Goal: Task Accomplishment & Management: Manage account settings

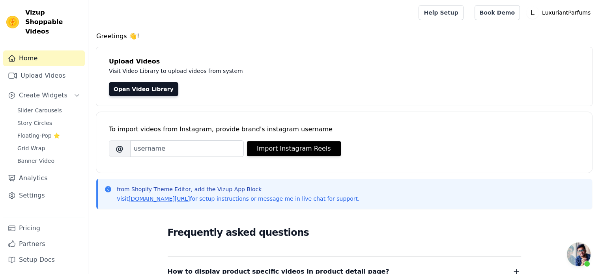
scroll to position [168, 0]
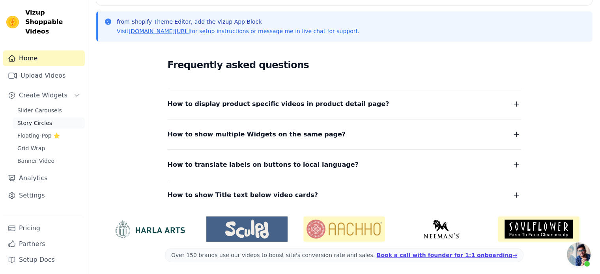
click at [36, 119] on span "Story Circles" at bounding box center [34, 123] width 35 height 8
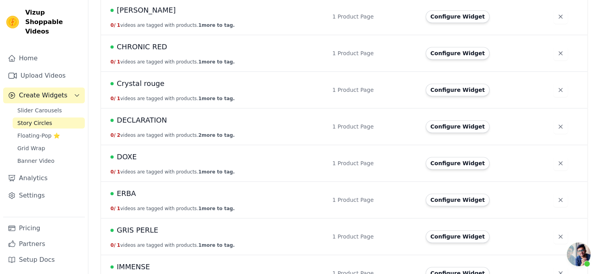
scroll to position [513, 0]
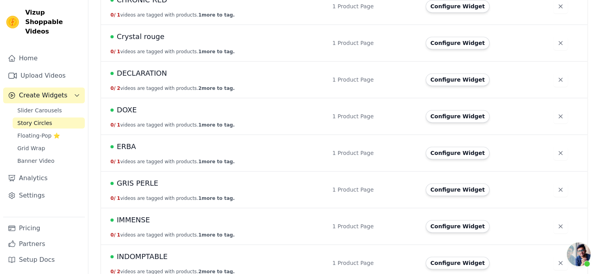
click at [128, 145] on span "ERBA" at bounding box center [126, 146] width 19 height 11
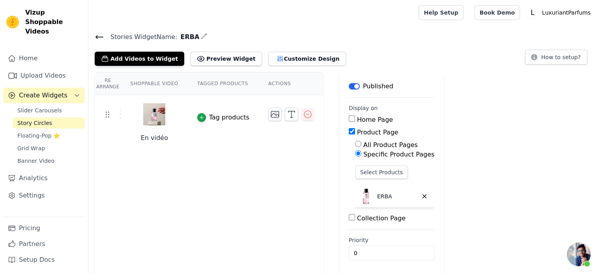
scroll to position [1, 0]
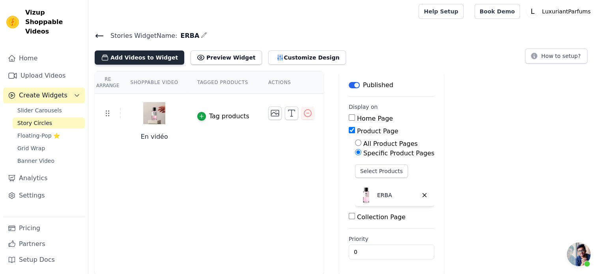
click at [151, 62] on button "Add Videos to Widget" at bounding box center [140, 57] width 90 height 14
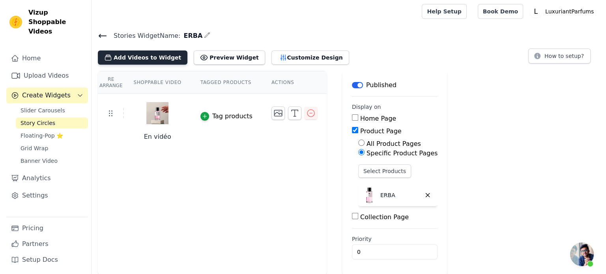
scroll to position [0, 0]
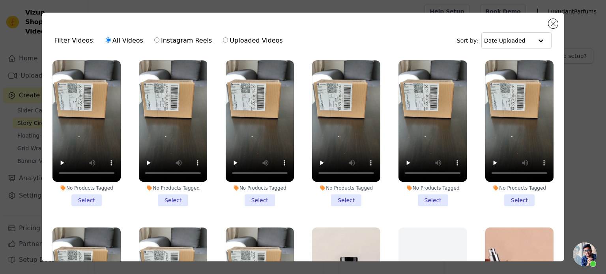
click at [163, 195] on li "No Products Tagged Select" at bounding box center [173, 133] width 68 height 146
click at [0, 0] on input "No Products Tagged Select" at bounding box center [0, 0] width 0 height 0
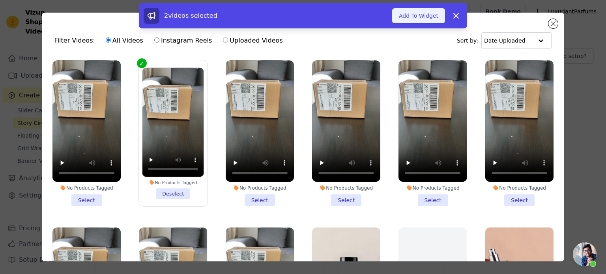
click at [413, 16] on button "Add To Widget" at bounding box center [418, 15] width 53 height 15
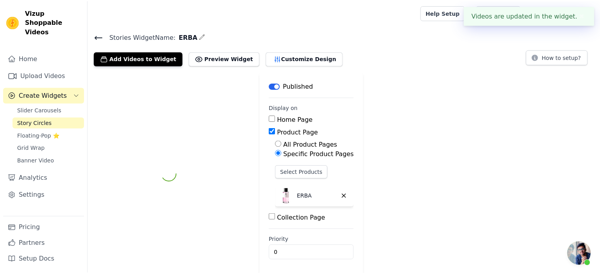
scroll to position [1, 0]
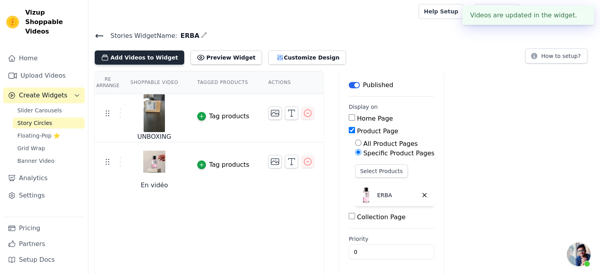
click at [140, 50] on button "Add Videos to Widget" at bounding box center [140, 57] width 90 height 14
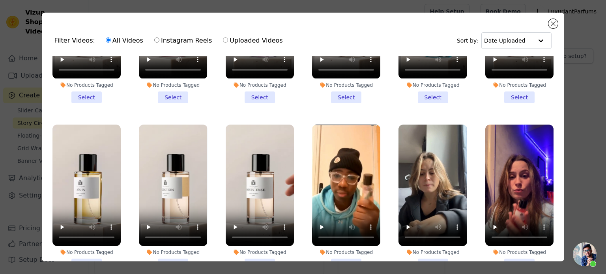
scroll to position [1105, 0]
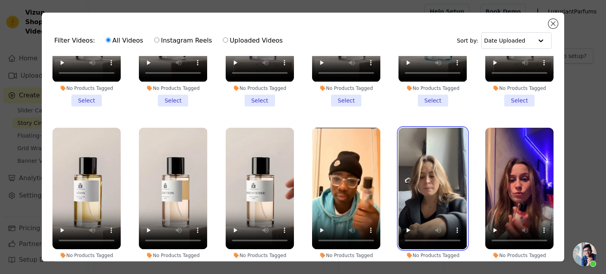
click at [422, 150] on video at bounding box center [432, 189] width 68 height 122
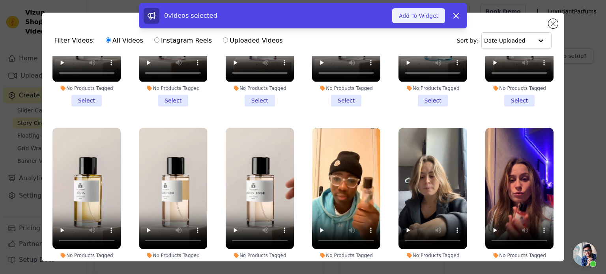
click at [415, 18] on button "Add To Widget" at bounding box center [418, 15] width 53 height 15
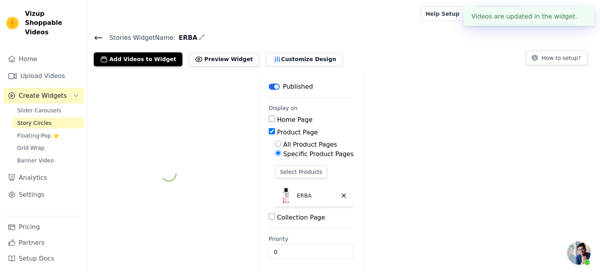
scroll to position [1, 0]
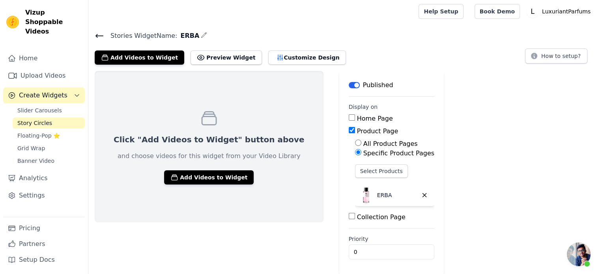
click at [47, 118] on link "Story Circles" at bounding box center [49, 123] width 72 height 11
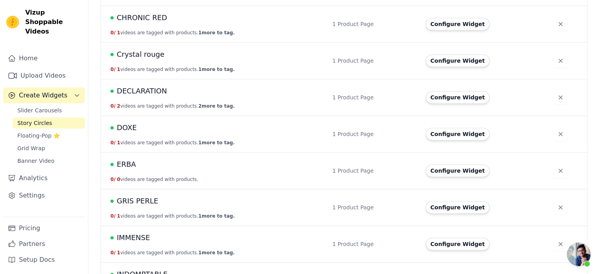
scroll to position [513, 0]
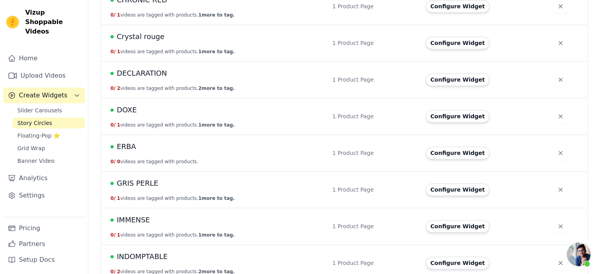
click at [128, 147] on span "ERBA" at bounding box center [126, 146] width 19 height 11
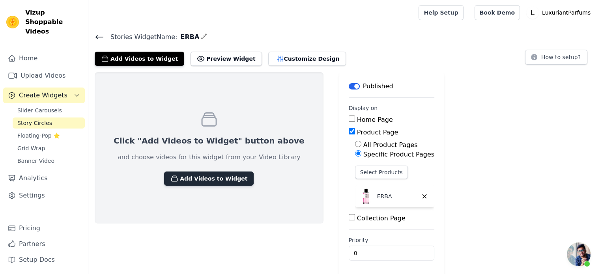
click at [199, 180] on button "Add Videos to Widget" at bounding box center [209, 179] width 90 height 14
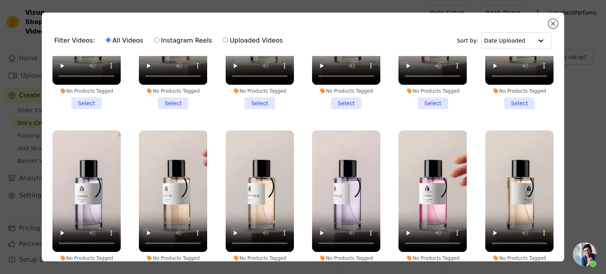
scroll to position [828, 0]
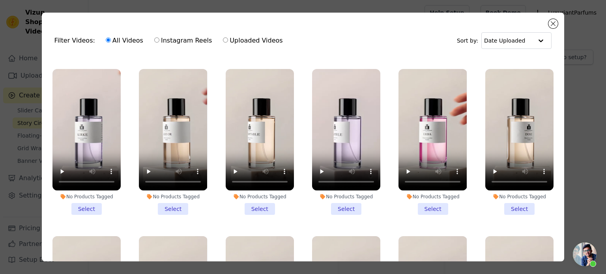
click at [423, 193] on li "No Products Tagged Select" at bounding box center [432, 142] width 68 height 146
click at [0, 0] on input "No Products Tagged Select" at bounding box center [0, 0] width 0 height 0
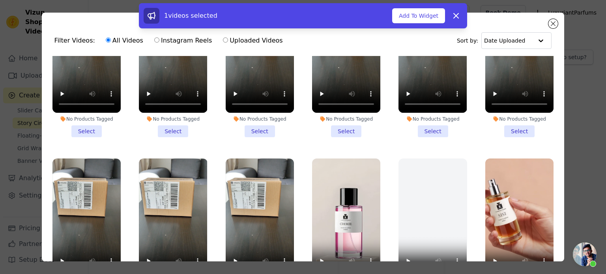
scroll to position [0, 0]
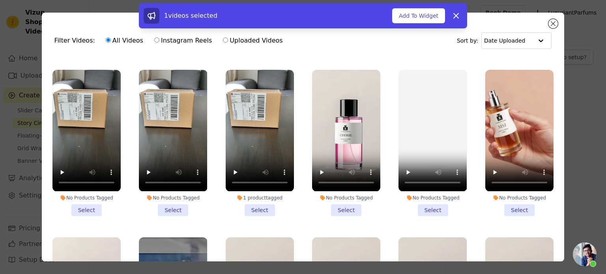
click at [256, 204] on li "1 product tagged Select" at bounding box center [260, 143] width 68 height 146
click at [0, 0] on input "1 product tagged Select" at bounding box center [0, 0] width 0 height 0
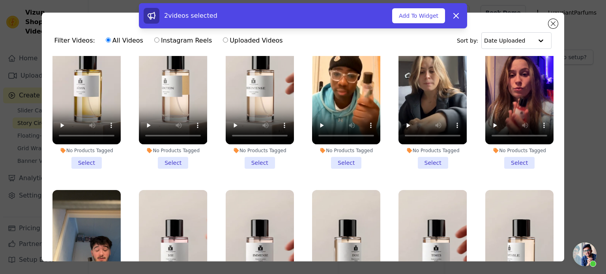
scroll to position [1184, 0]
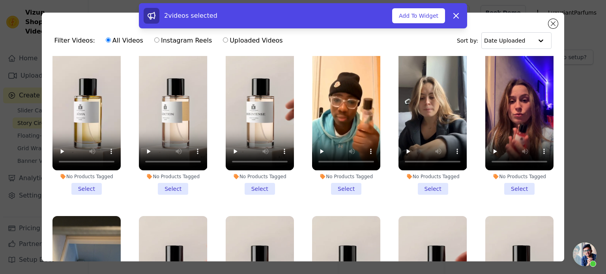
click at [428, 162] on li "No Products Tagged Select" at bounding box center [432, 122] width 68 height 146
click at [0, 0] on input "No Products Tagged Select" at bounding box center [0, 0] width 0 height 0
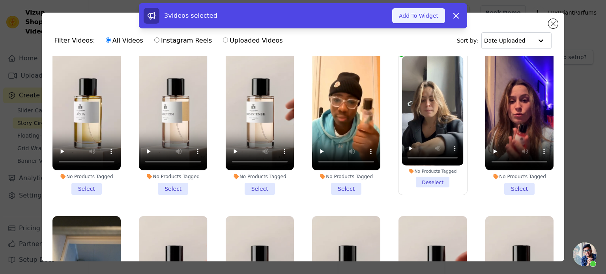
click at [425, 17] on button "Add To Widget" at bounding box center [418, 15] width 53 height 15
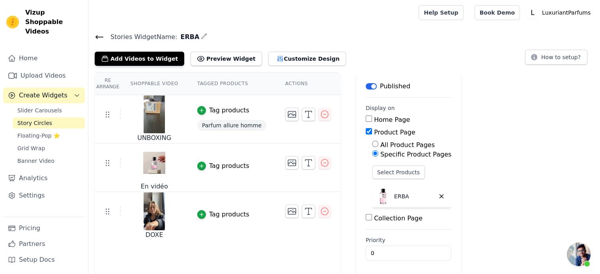
click at [306, 159] on div at bounding box center [308, 162] width 46 height 13
click at [304, 162] on icon "button" at bounding box center [308, 162] width 9 height 9
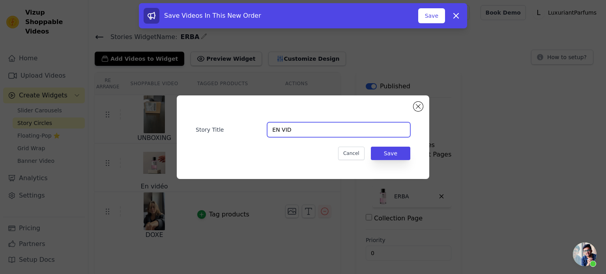
click at [303, 126] on input "EN VID" at bounding box center [338, 129] width 143 height 15
paste input "É"
type input "EN VIDÉO"
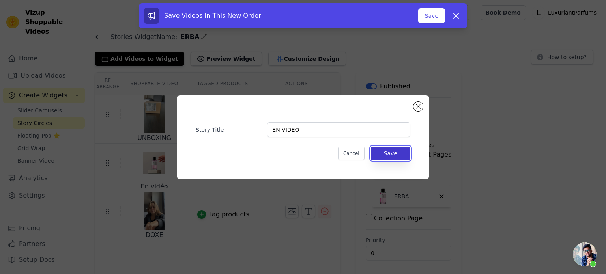
click at [393, 154] on button "Save" at bounding box center [390, 153] width 39 height 13
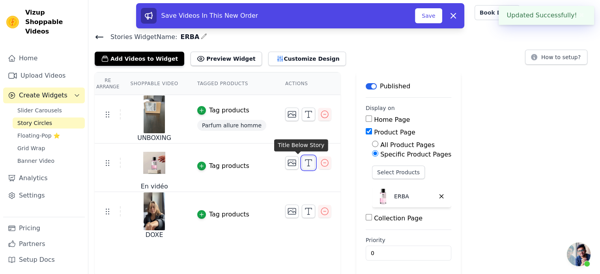
click at [304, 164] on icon "button" at bounding box center [308, 162] width 9 height 9
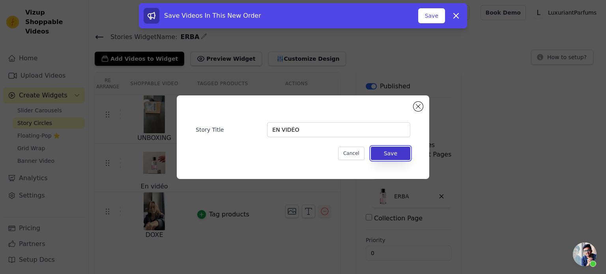
click at [389, 156] on button "Save" at bounding box center [390, 153] width 39 height 13
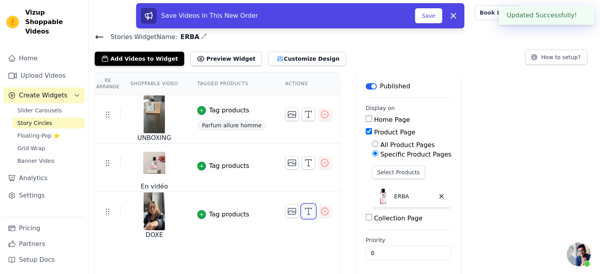
click at [304, 211] on icon "button" at bounding box center [308, 211] width 9 height 9
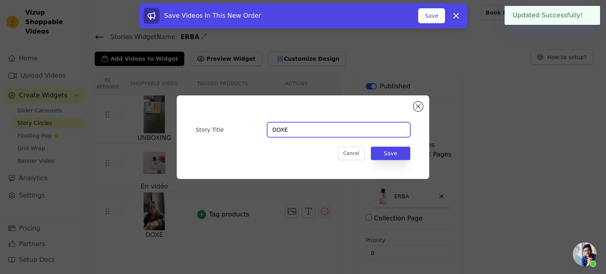
click at [303, 128] on input "DOXE" at bounding box center [338, 129] width 143 height 15
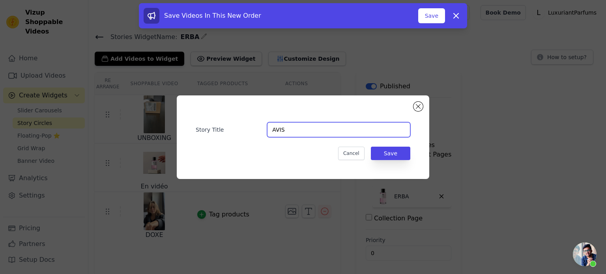
type input "Avis clients"
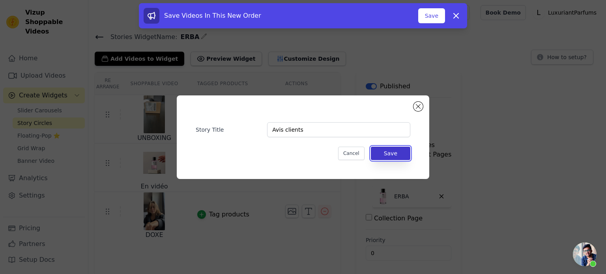
click at [386, 154] on button "Save" at bounding box center [390, 153] width 39 height 13
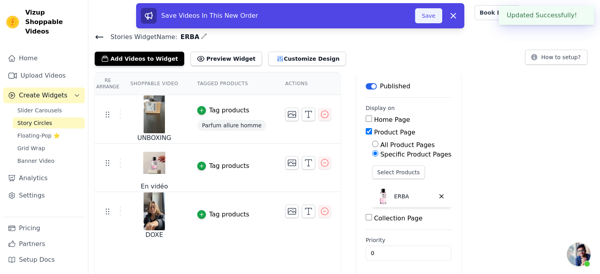
click at [431, 19] on button "Save" at bounding box center [428, 15] width 27 height 15
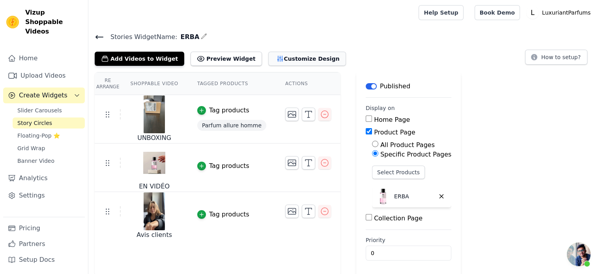
click at [271, 62] on button "Customize Design" at bounding box center [307, 59] width 78 height 14
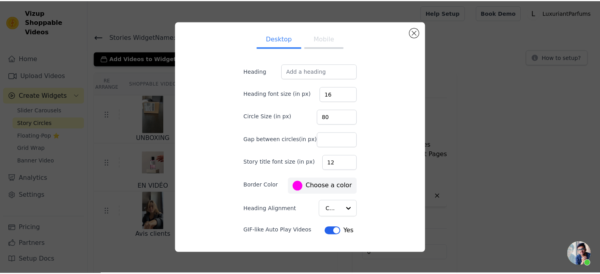
scroll to position [19, 0]
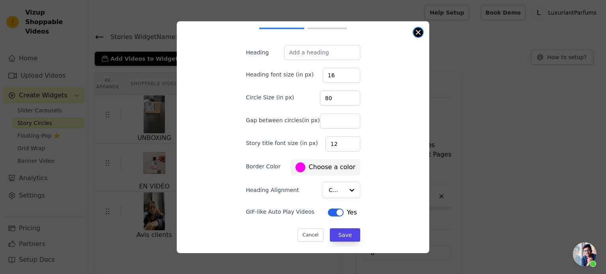
click at [418, 31] on button "Close modal" at bounding box center [417, 32] width 9 height 9
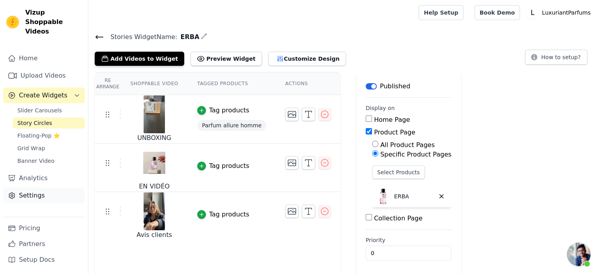
click at [33, 188] on link "Settings" at bounding box center [44, 196] width 82 height 16
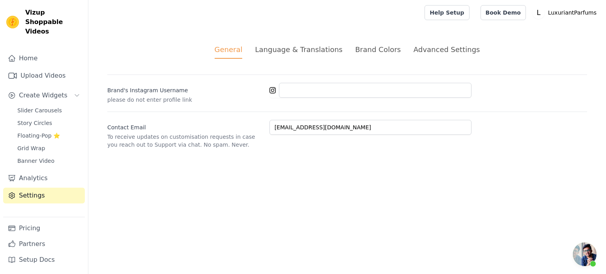
click at [308, 54] on div "Language & Translations" at bounding box center [299, 49] width 88 height 11
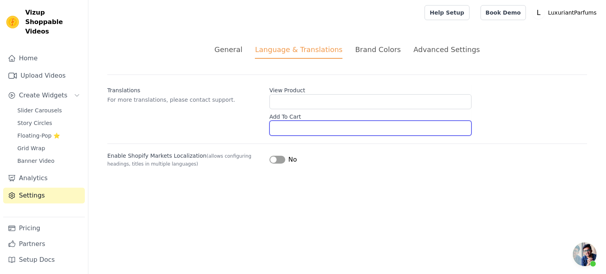
click at [285, 129] on input "Add To Cart" at bounding box center [370, 128] width 202 height 15
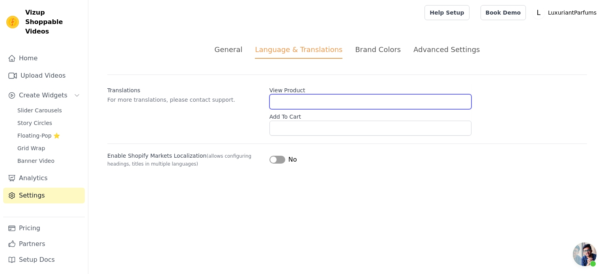
click at [289, 101] on input "View Product" at bounding box center [370, 101] width 202 height 15
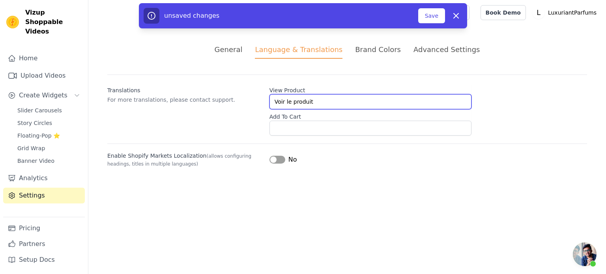
type input "Voir le produit"
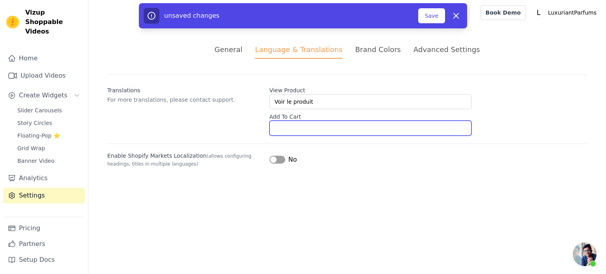
click at [292, 128] on input "Add To Cart" at bounding box center [370, 128] width 202 height 15
type input "Ajouter au Panier"
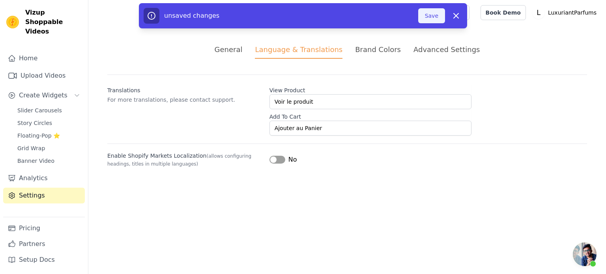
click at [431, 19] on button "Save" at bounding box center [431, 15] width 27 height 15
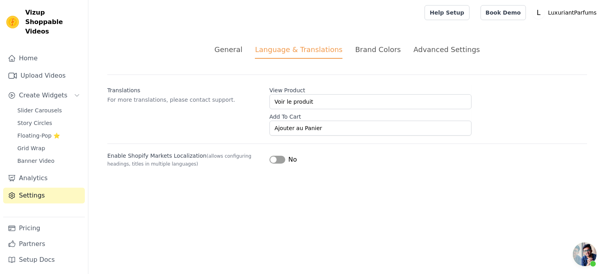
click at [374, 52] on div "Brand Colors" at bounding box center [378, 49] width 46 height 11
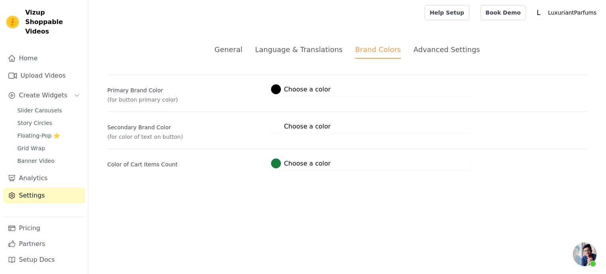
click at [275, 163] on div at bounding box center [276, 164] width 10 height 10
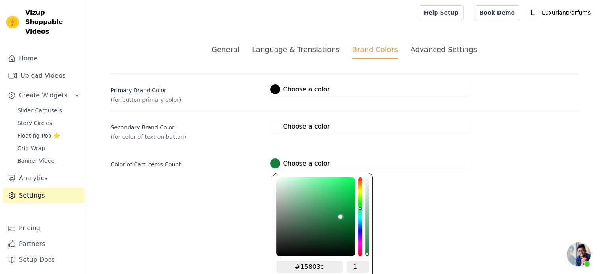
type input "#141480"
click at [358, 228] on div "hue channel" at bounding box center [360, 217] width 4 height 79
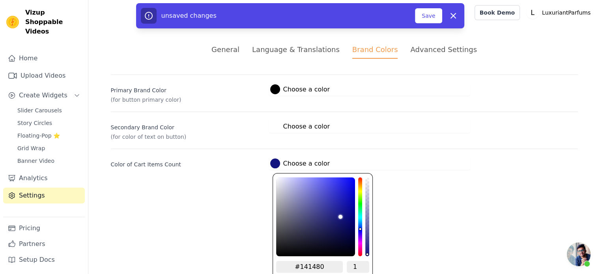
click at [430, 189] on html "Vizup Shoppable Videos Home Upload Videos Create Widgets Slider Carousels Story…" at bounding box center [300, 94] width 600 height 189
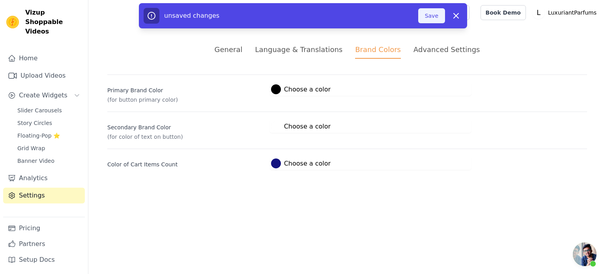
click at [431, 17] on button "Save" at bounding box center [431, 15] width 27 height 15
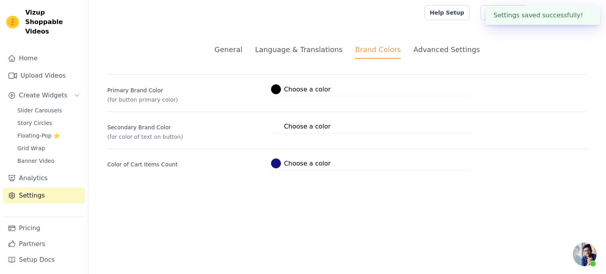
click at [433, 51] on div "Advanced Settings" at bounding box center [446, 49] width 66 height 11
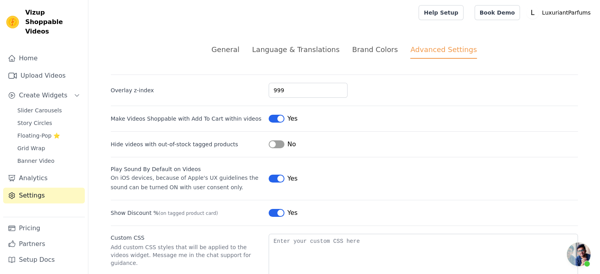
click at [378, 49] on div "Brand Colors" at bounding box center [375, 49] width 46 height 11
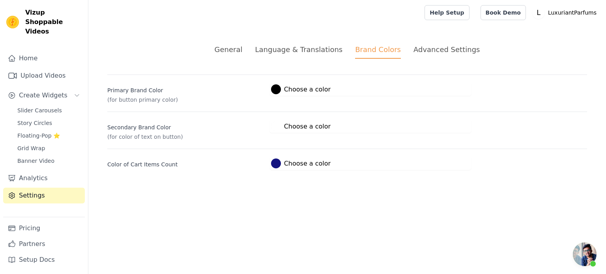
click at [328, 54] on div "Language & Translations" at bounding box center [299, 49] width 88 height 11
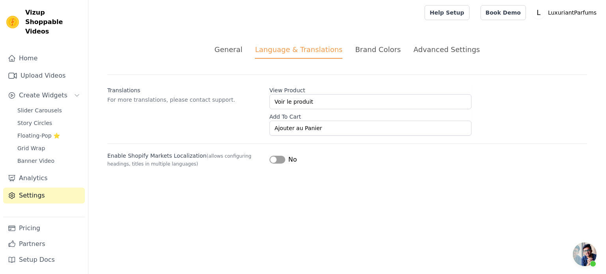
click at [241, 49] on div "General" at bounding box center [229, 49] width 28 height 11
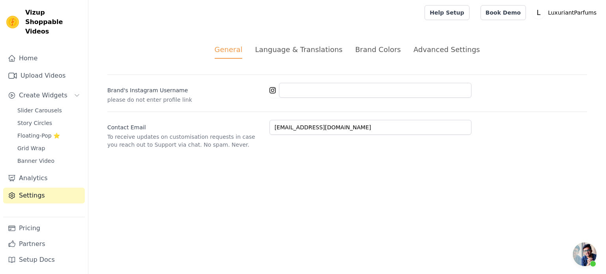
click at [295, 50] on div "Language & Translations" at bounding box center [299, 49] width 88 height 11
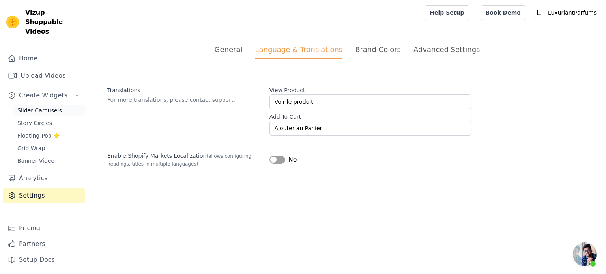
click at [37, 107] on span "Slider Carousels" at bounding box center [39, 111] width 45 height 8
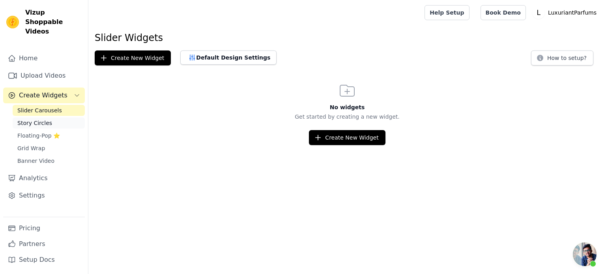
click at [36, 119] on span "Story Circles" at bounding box center [34, 123] width 35 height 8
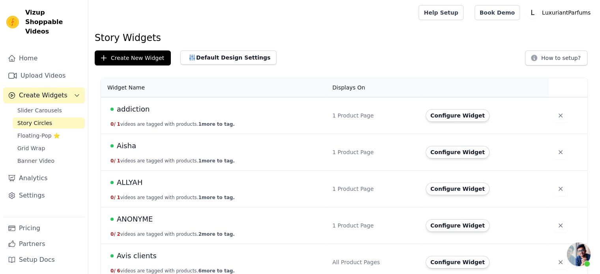
click at [138, 109] on span "addiction" at bounding box center [133, 109] width 33 height 11
